Goal: Transaction & Acquisition: Book appointment/travel/reservation

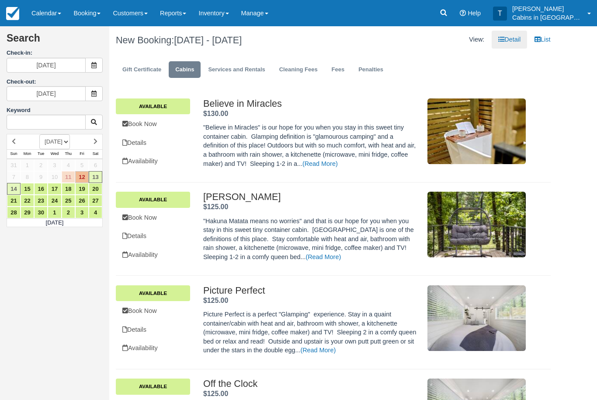
scroll to position [2100, 0]
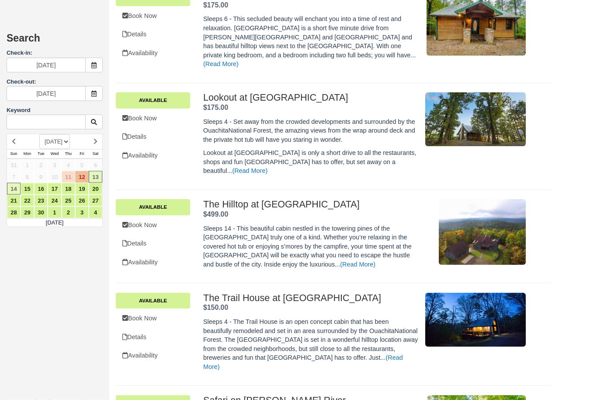
click at [98, 68] on span at bounding box center [93, 65] width 17 height 15
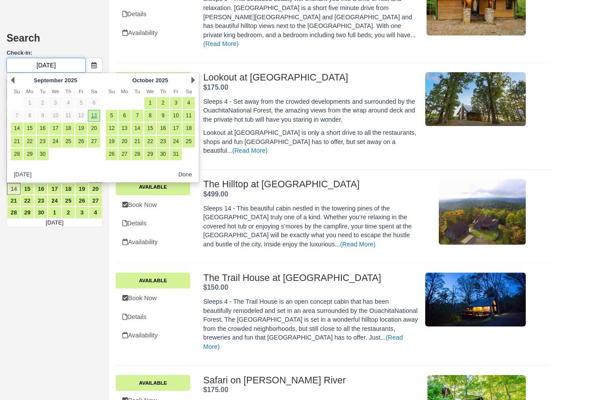
scroll to position [2120, 0]
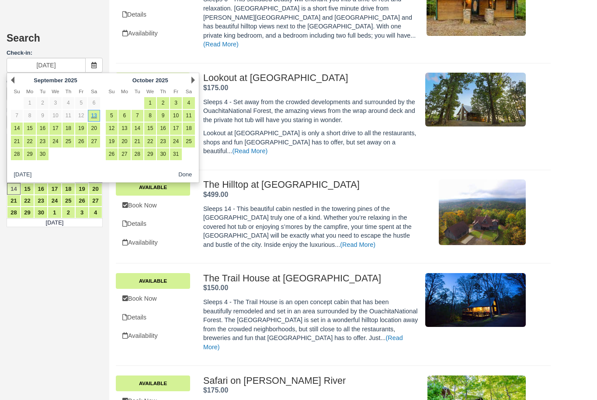
click at [83, 125] on link "19" at bounding box center [81, 128] width 12 height 12
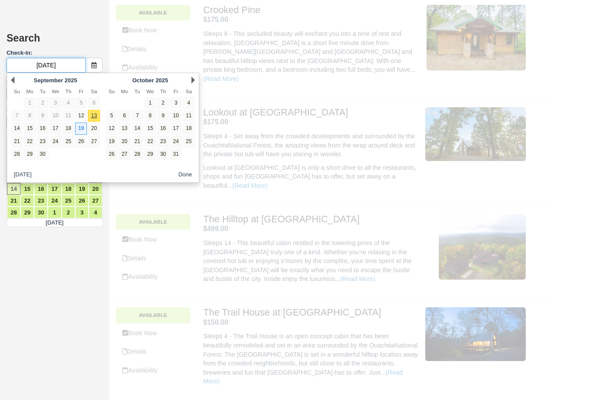
type input "[DATE]"
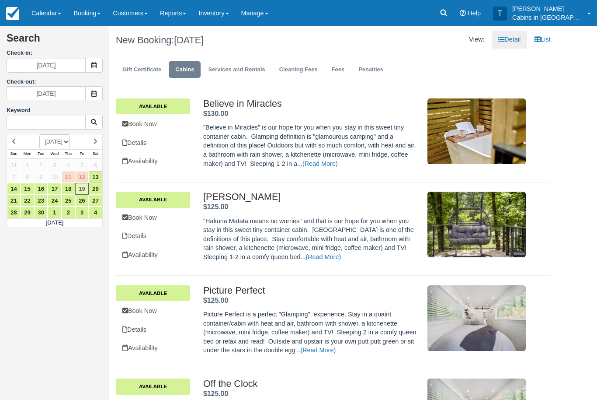
click at [98, 91] on span at bounding box center [93, 93] width 17 height 15
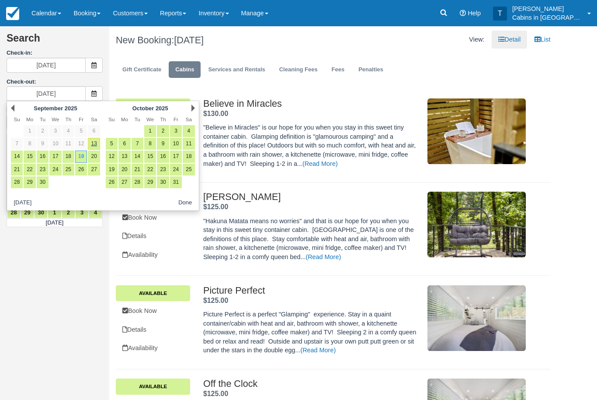
click at [31, 166] on link "22" at bounding box center [30, 170] width 12 height 12
type input "[DATE]"
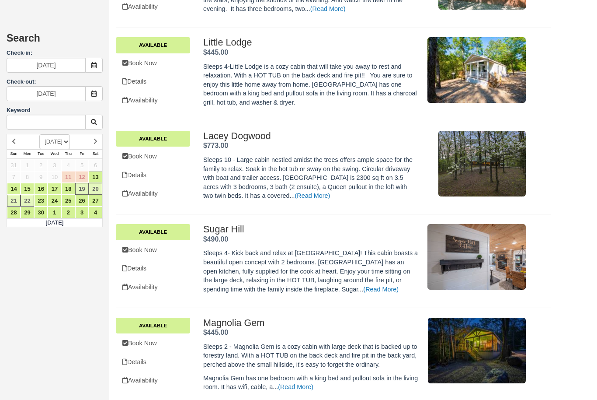
scroll to position [1769, 0]
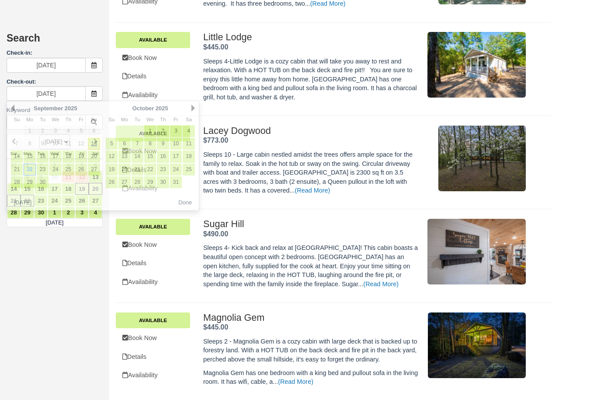
click at [178, 329] on link "Book Now" at bounding box center [153, 338] width 74 height 18
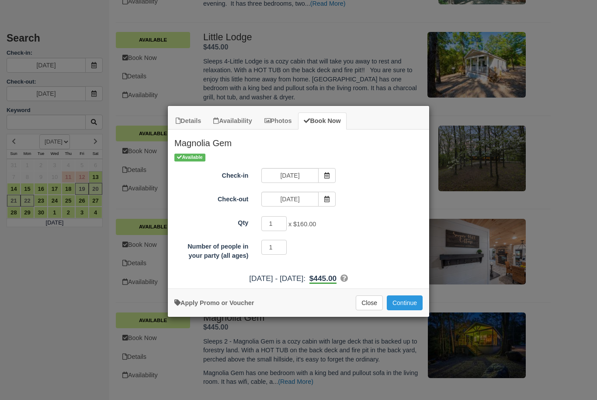
click at [409, 305] on button "Continue" at bounding box center [405, 302] width 36 height 15
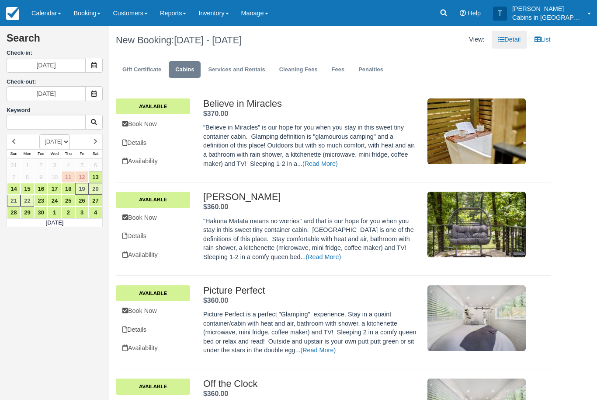
click at [448, 10] on icon at bounding box center [444, 12] width 9 height 9
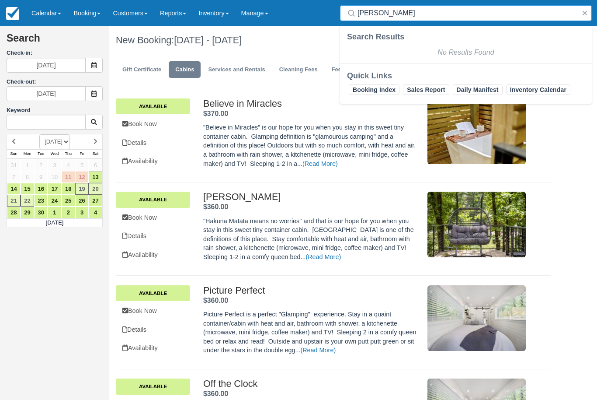
type input "Cmon Evans"
click at [586, 12] on button "button" at bounding box center [585, 13] width 10 height 10
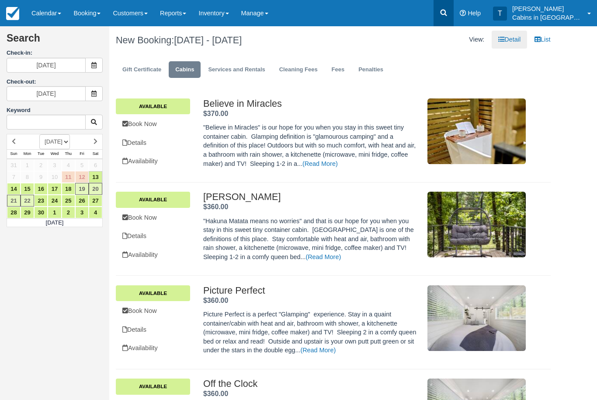
click at [454, 4] on link at bounding box center [444, 13] width 20 height 26
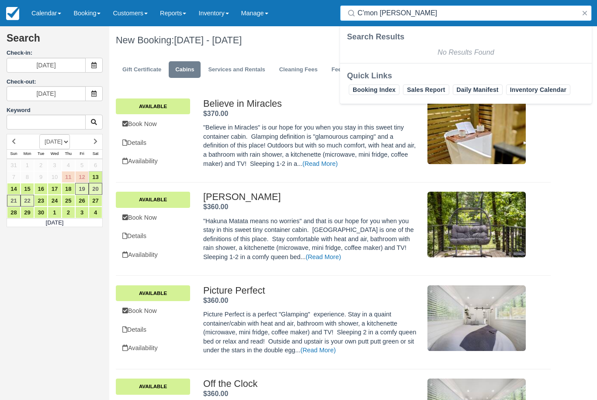
type input "C’mon evans"
click at [587, 15] on button "button" at bounding box center [585, 13] width 10 height 10
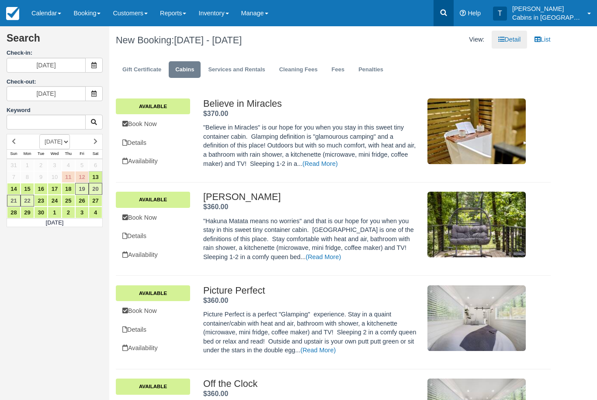
click at [454, 15] on link at bounding box center [444, 13] width 20 height 26
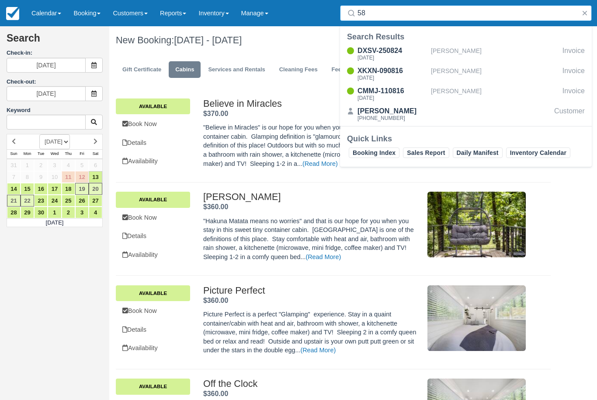
type input "5"
